Goal: Entertainment & Leisure: Consume media (video, audio)

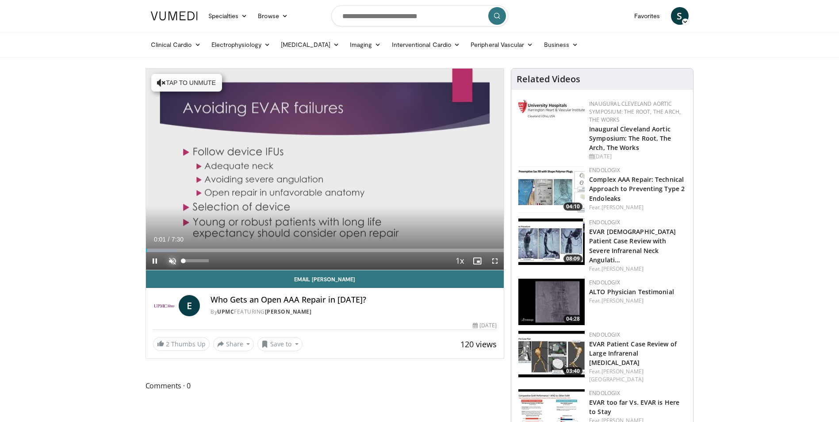
click at [170, 258] on span "Video Player" at bounding box center [173, 261] width 18 height 18
drag, startPoint x: 208, startPoint y: 261, endPoint x: 196, endPoint y: 262, distance: 12.0
click at [196, 262] on div "Volume Level" at bounding box center [190, 260] width 13 height 3
click at [193, 262] on div "Volume Level" at bounding box center [189, 260] width 10 height 3
